Goal: Transaction & Acquisition: Subscribe to service/newsletter

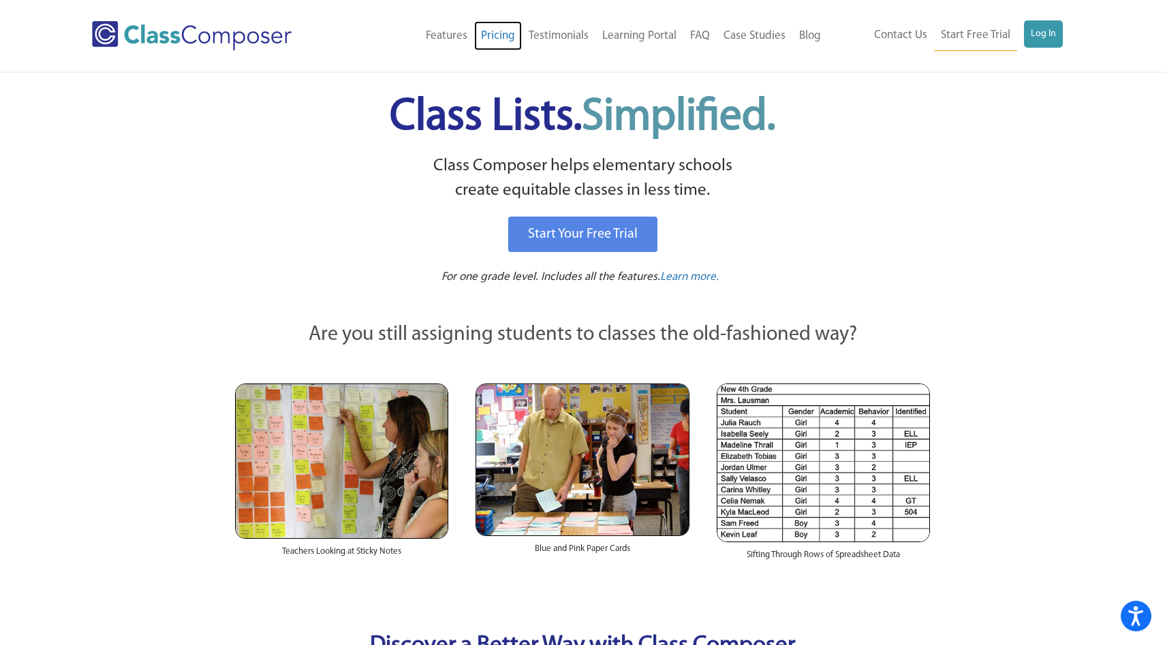
click at [504, 34] on link "Pricing" at bounding box center [498, 36] width 48 height 30
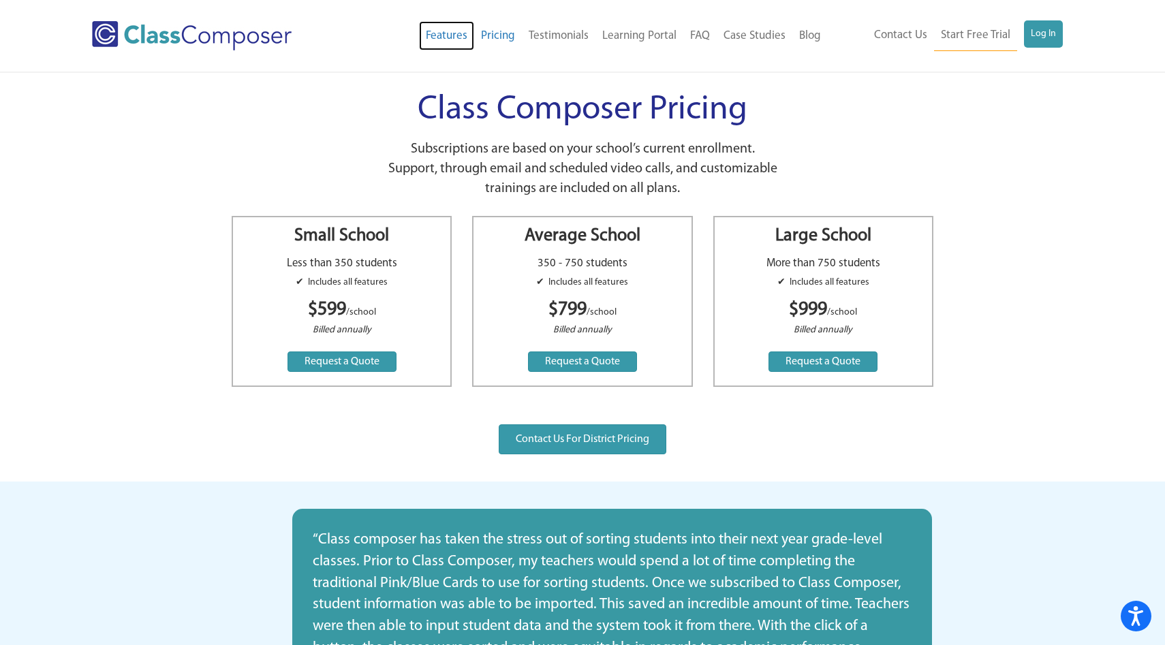
click at [451, 32] on link "Features" at bounding box center [446, 36] width 55 height 30
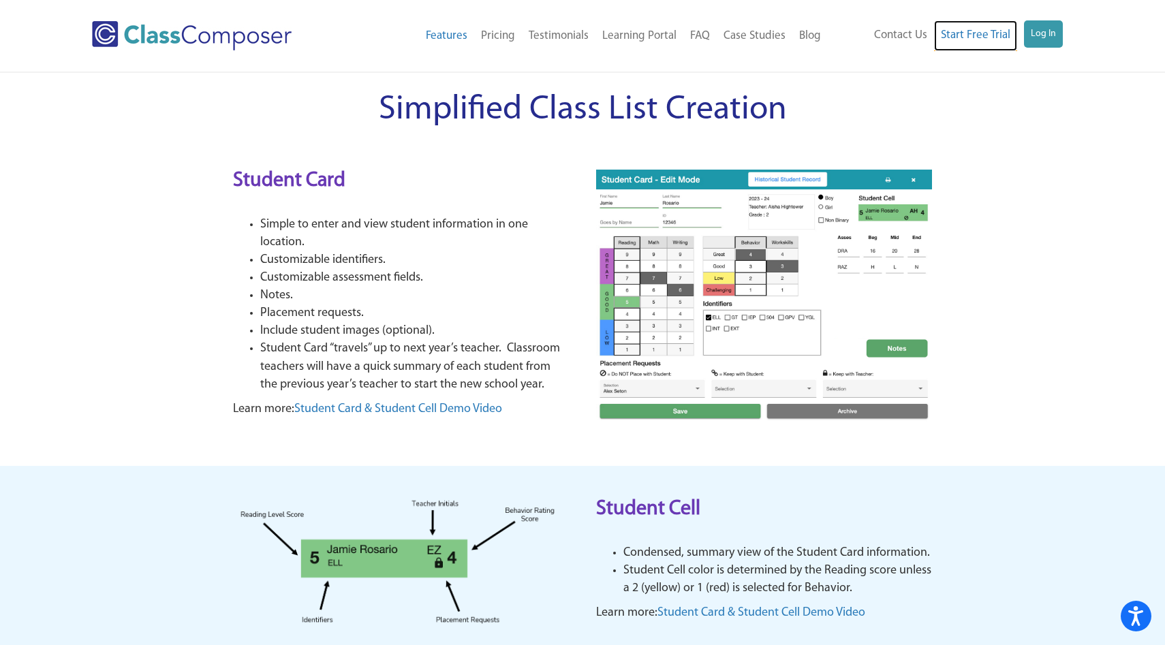
click at [985, 29] on link "Start Free Trial" at bounding box center [975, 35] width 83 height 31
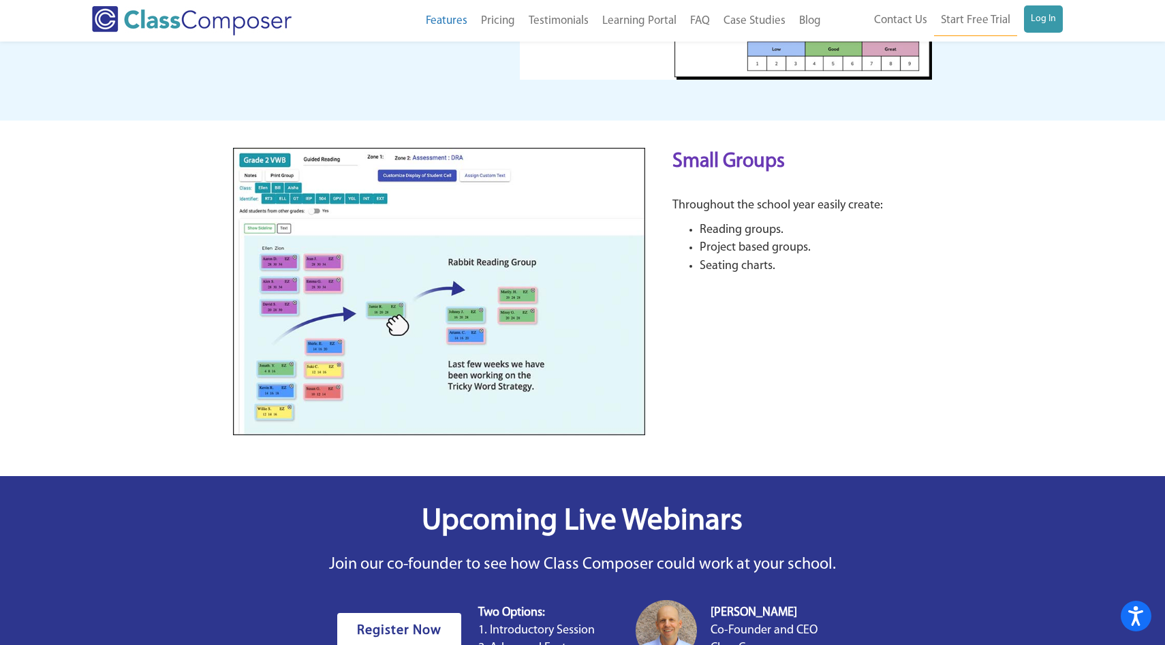
scroll to position [2227, 0]
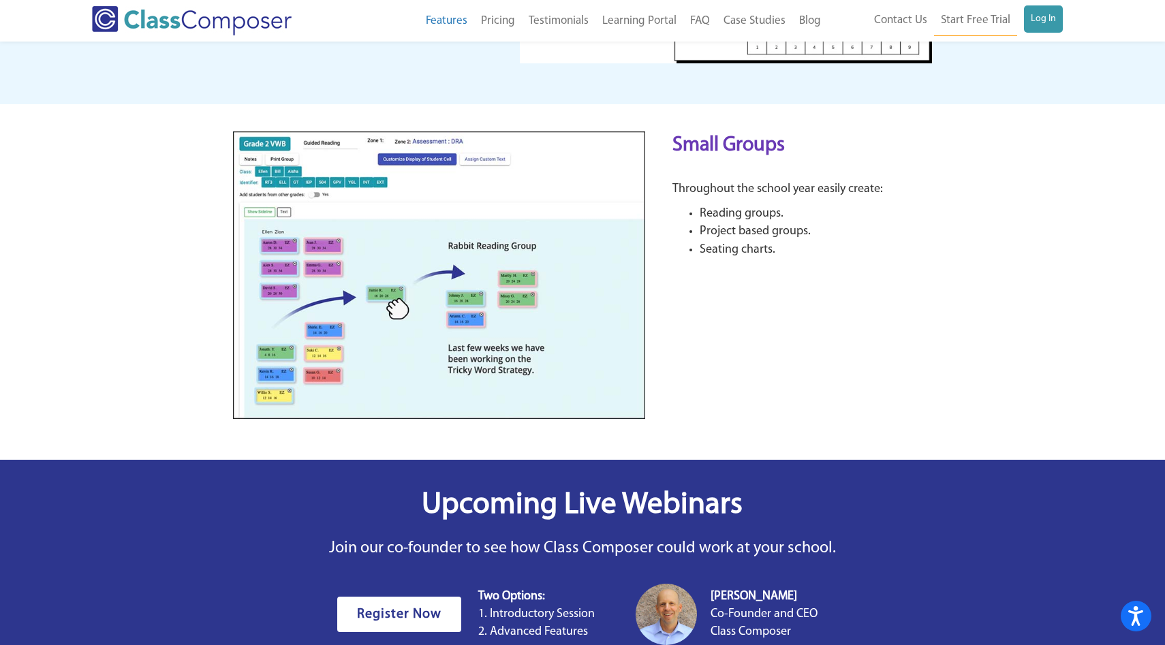
click at [470, 340] on img at bounding box center [439, 276] width 412 height 288
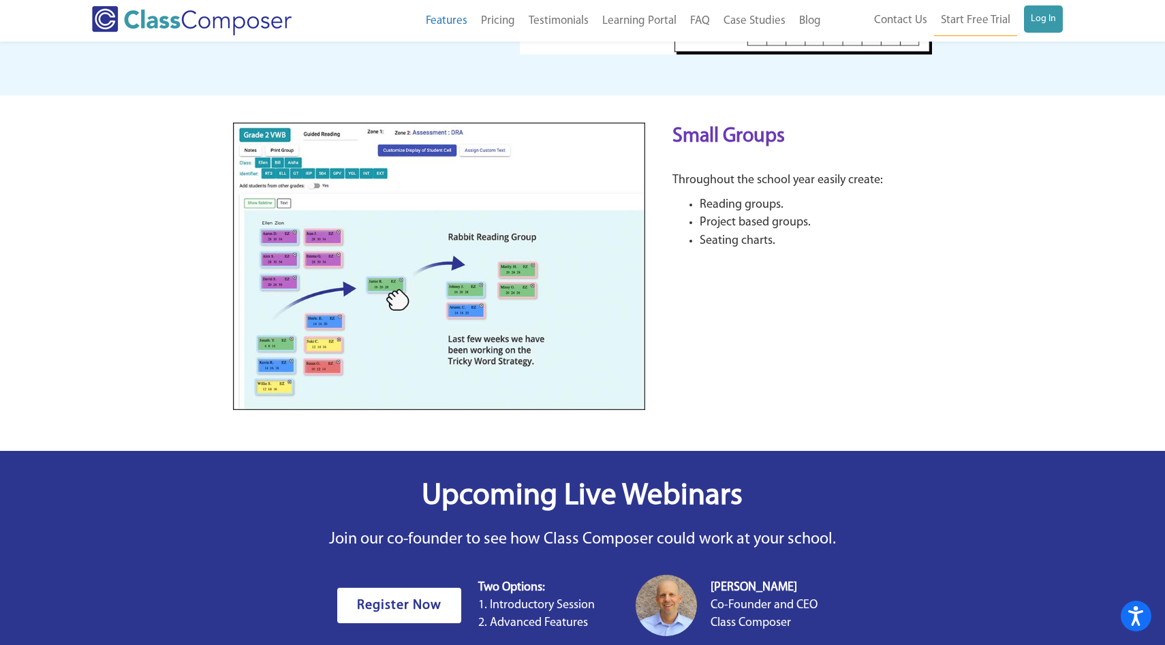
scroll to position [2241, 0]
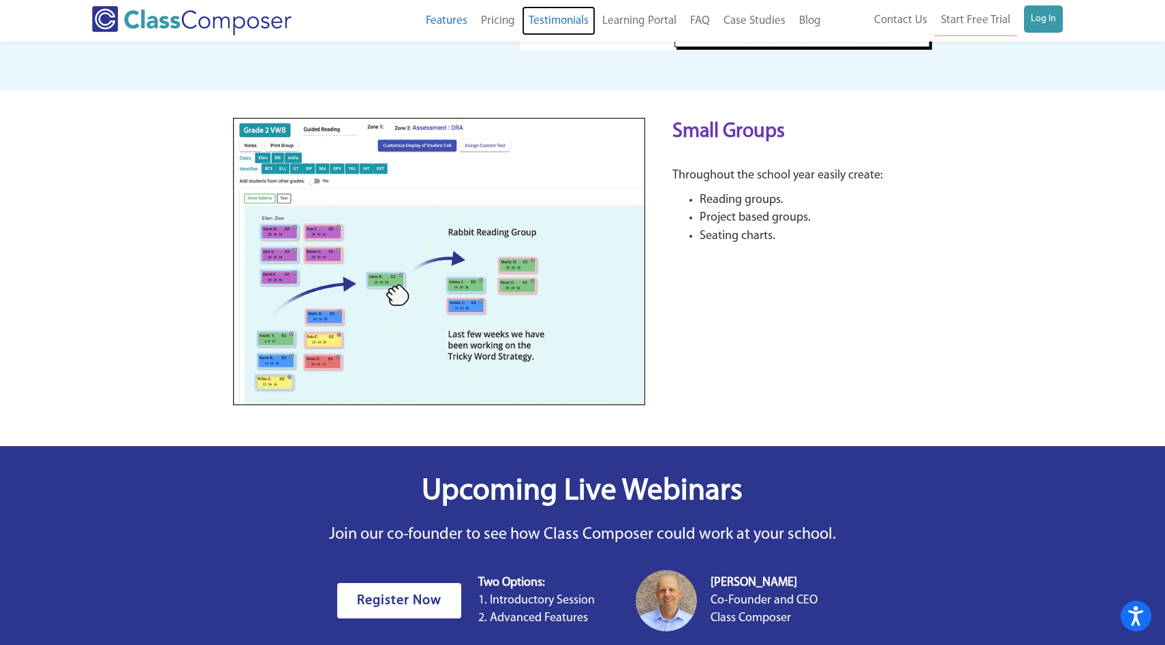
click at [572, 14] on link "Testimonials" at bounding box center [559, 21] width 74 height 30
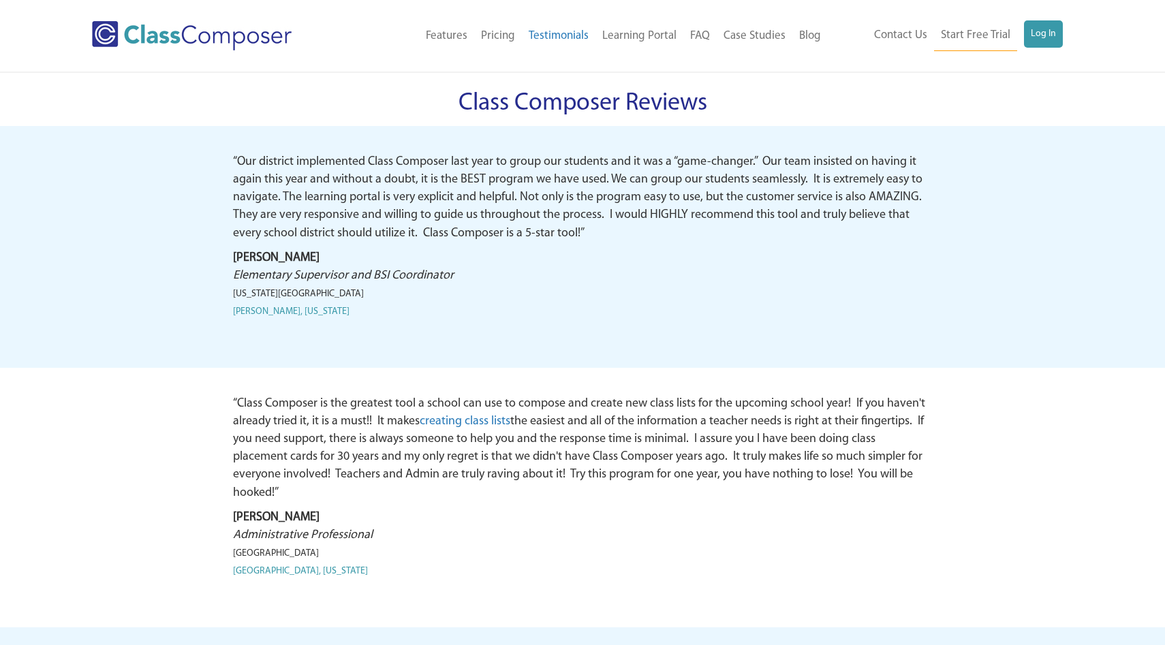
click at [634, 25] on link "Learning Portal" at bounding box center [640, 36] width 88 height 30
